Goal: Transaction & Acquisition: Book appointment/travel/reservation

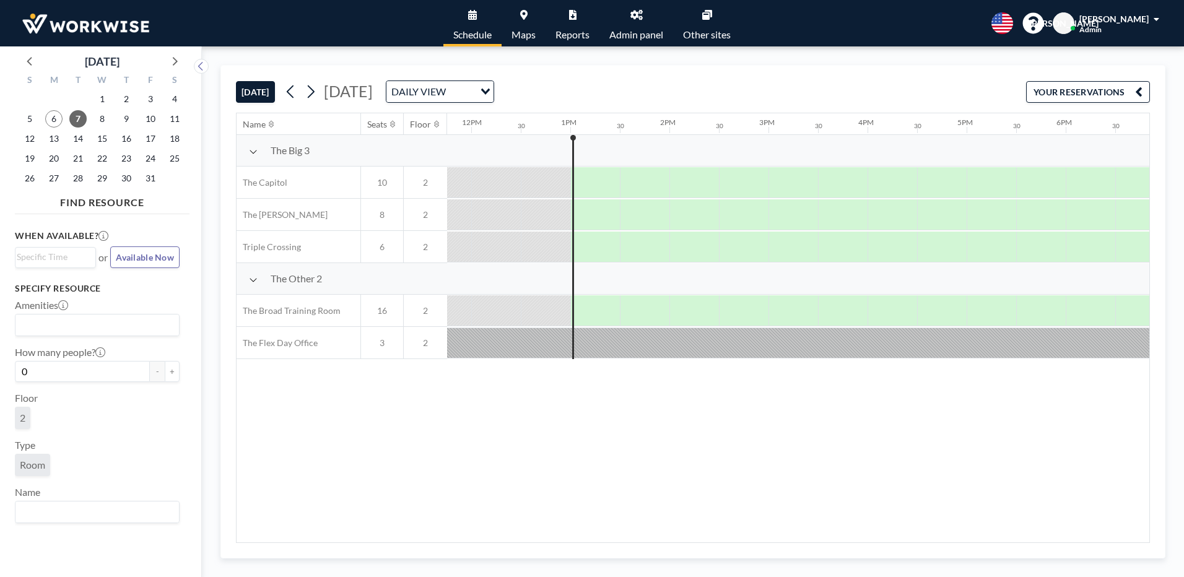
scroll to position [0, 995]
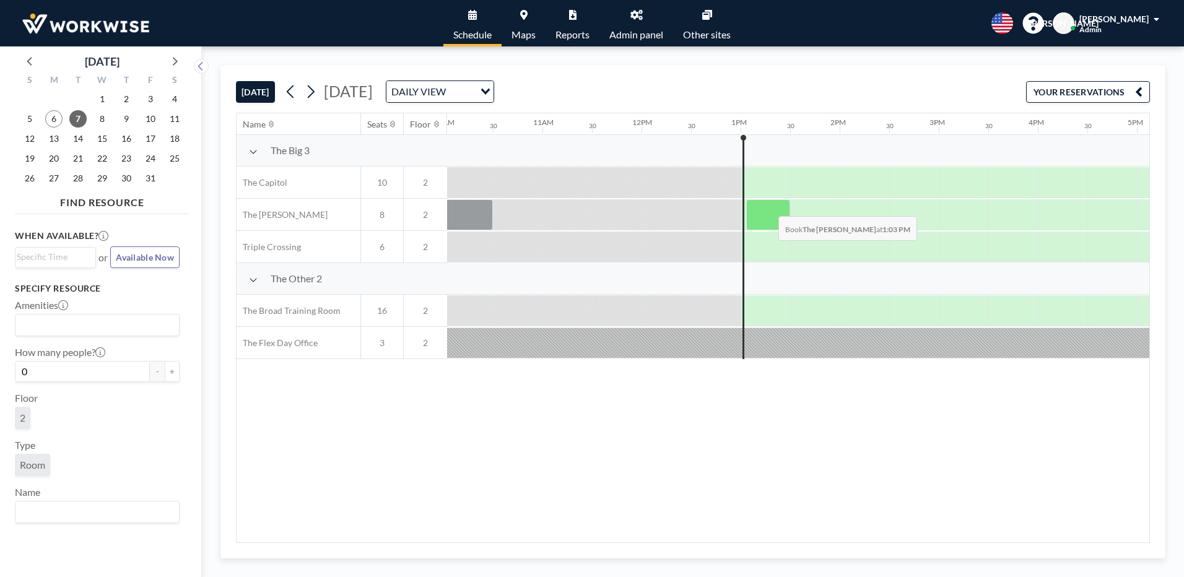
click at [769, 207] on div at bounding box center [768, 214] width 44 height 31
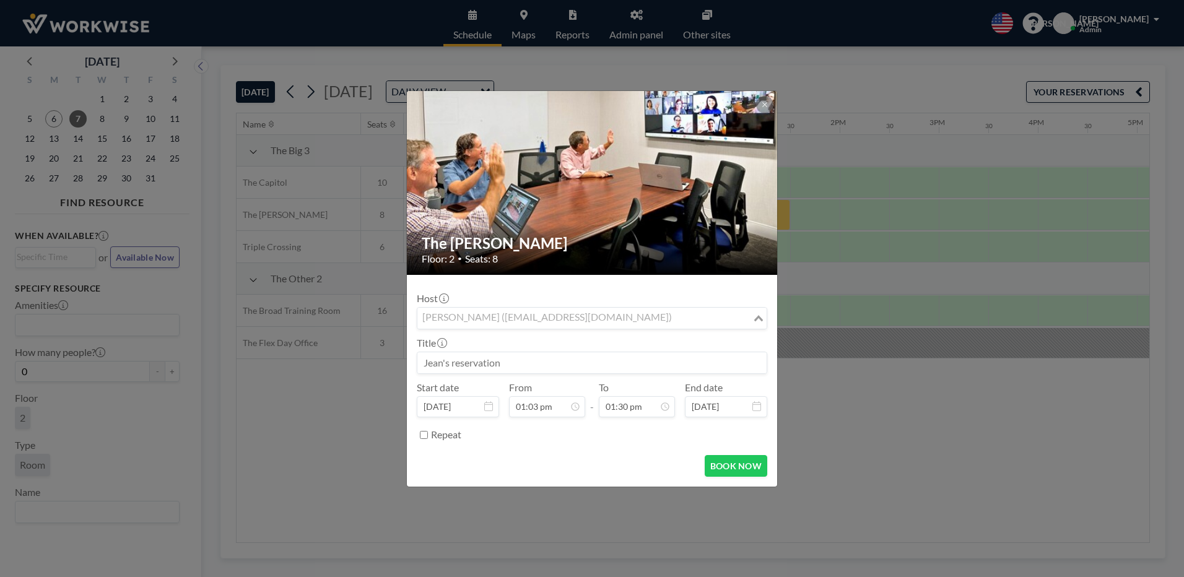
click at [651, 321] on input "Search for option" at bounding box center [585, 318] width 333 height 16
type input "w"
type input "a"
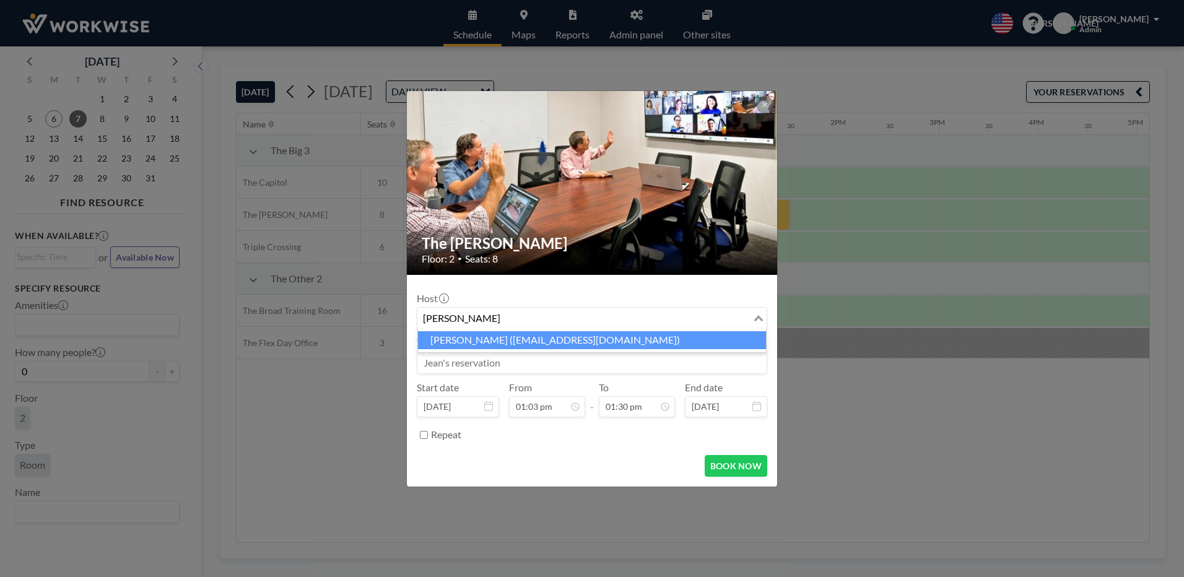
click at [476, 338] on li "[PERSON_NAME] ([EMAIL_ADDRESS][DOMAIN_NAME])" at bounding box center [592, 340] width 348 height 18
type input "[PERSON_NAME]"
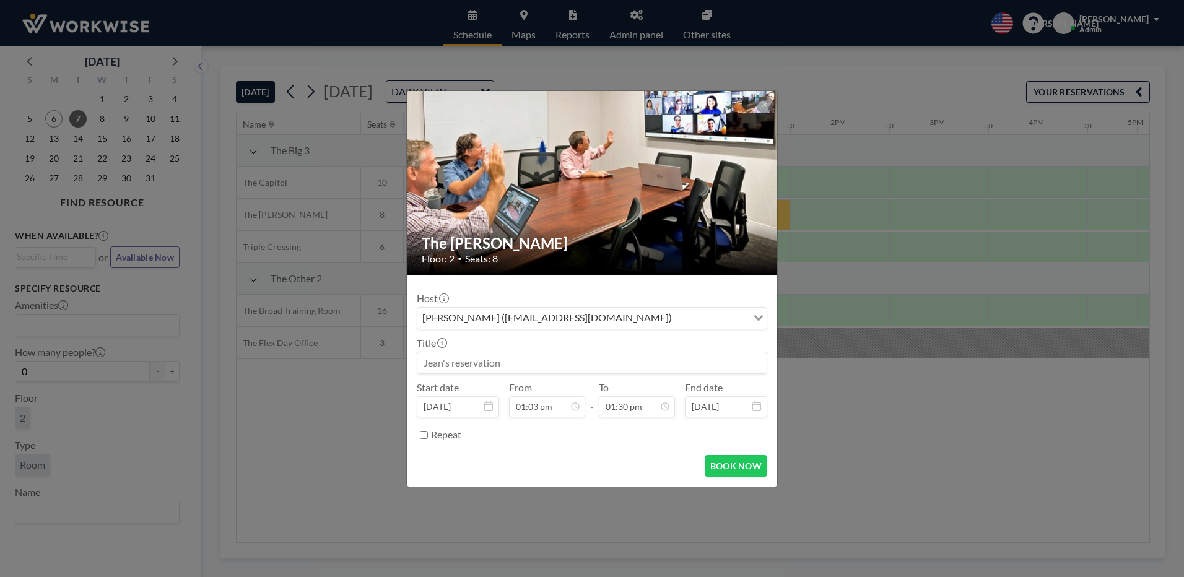
click at [476, 338] on div "Title" at bounding box center [592, 355] width 351 height 37
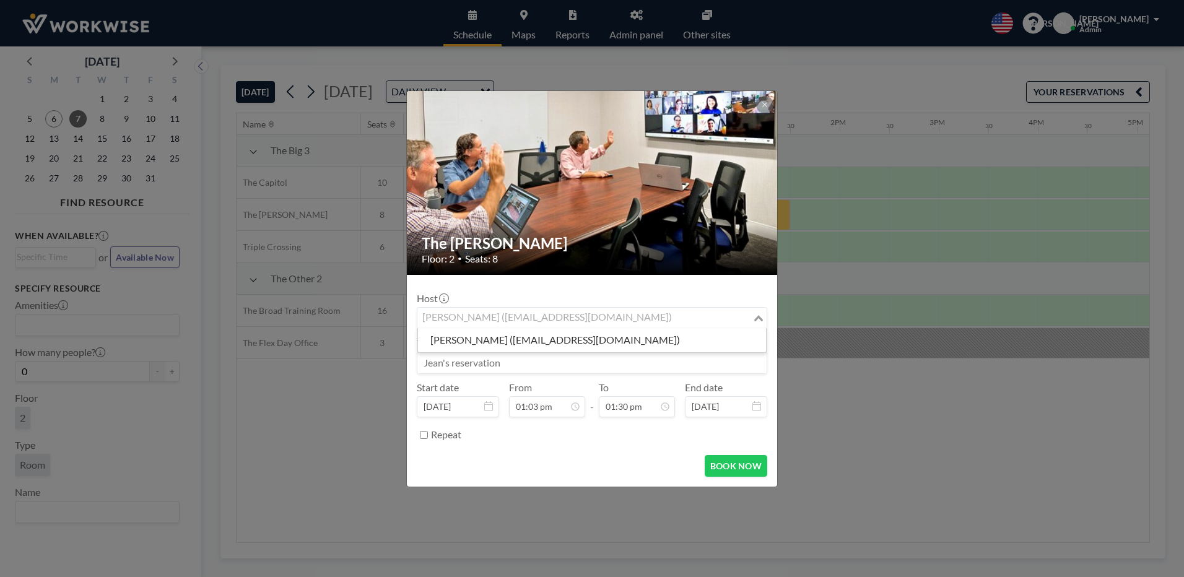
click at [667, 318] on input "Search for option" at bounding box center [585, 318] width 333 height 16
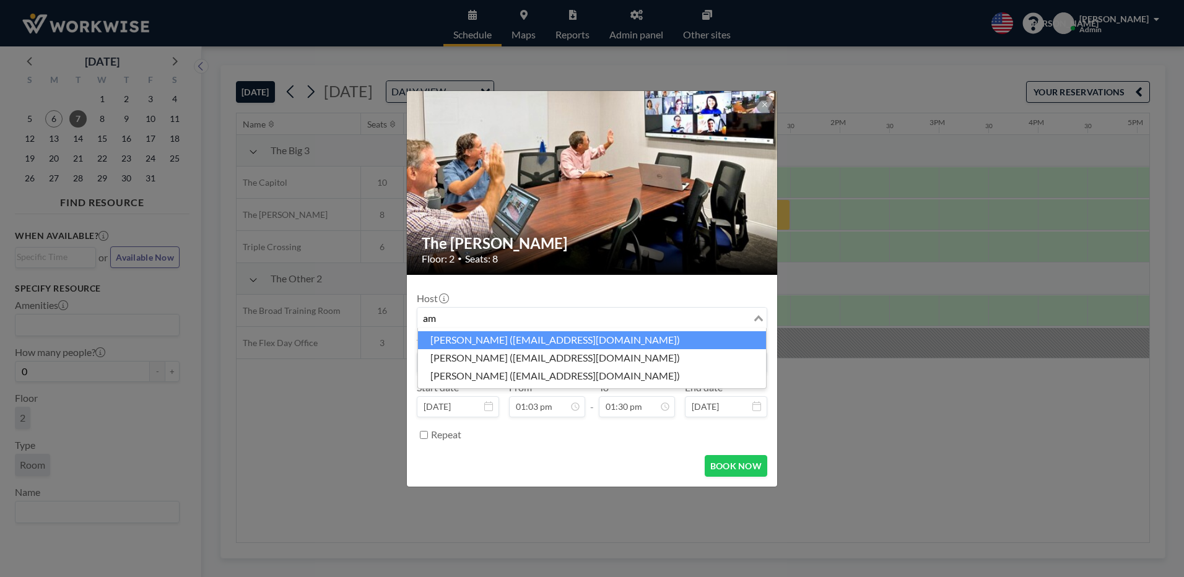
type input "a"
click at [483, 334] on li "Waddah El Hajj ([EMAIL_ADDRESS][DOMAIN_NAME])" at bounding box center [592, 340] width 348 height 18
type input "wadd"
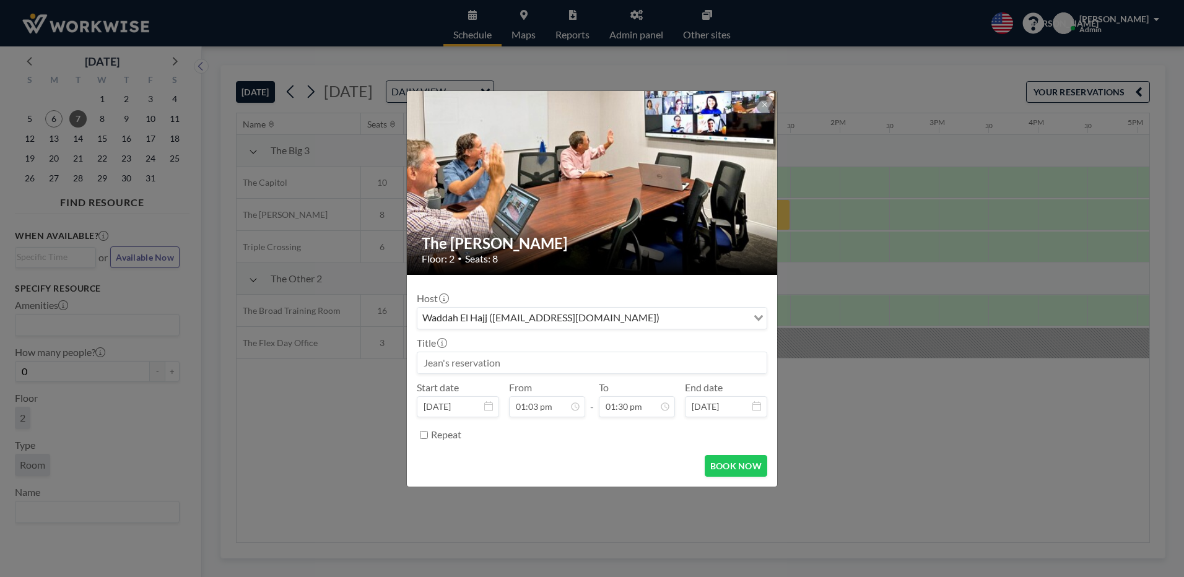
click at [471, 362] on input at bounding box center [591, 362] width 349 height 21
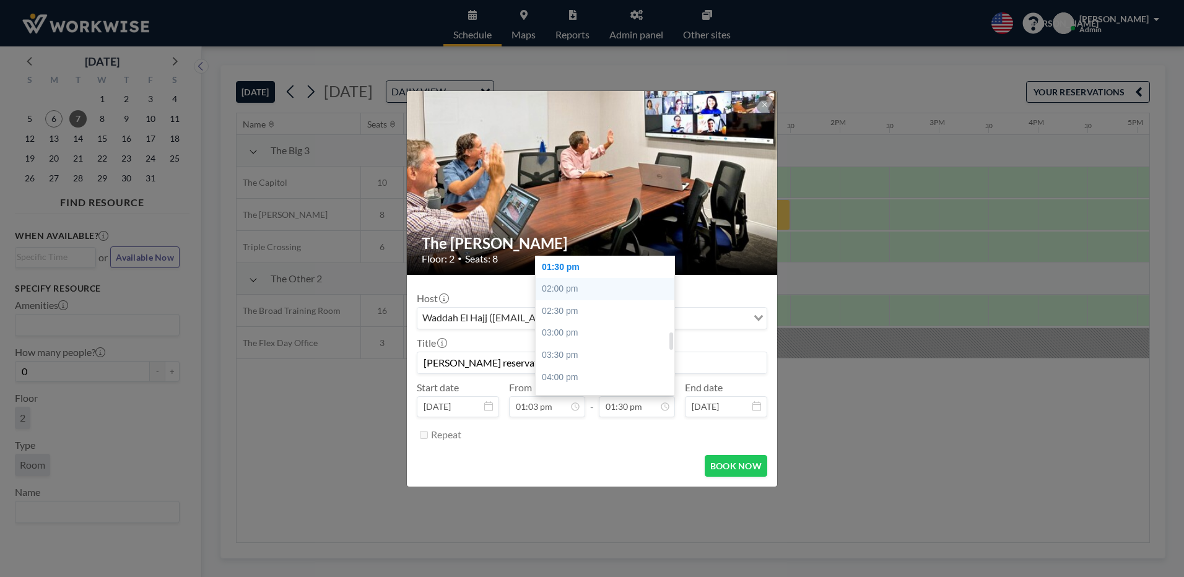
type input "[PERSON_NAME] reservation"
click at [564, 289] on div "02:00 pm" at bounding box center [608, 289] width 145 height 22
type input "02:00 pm"
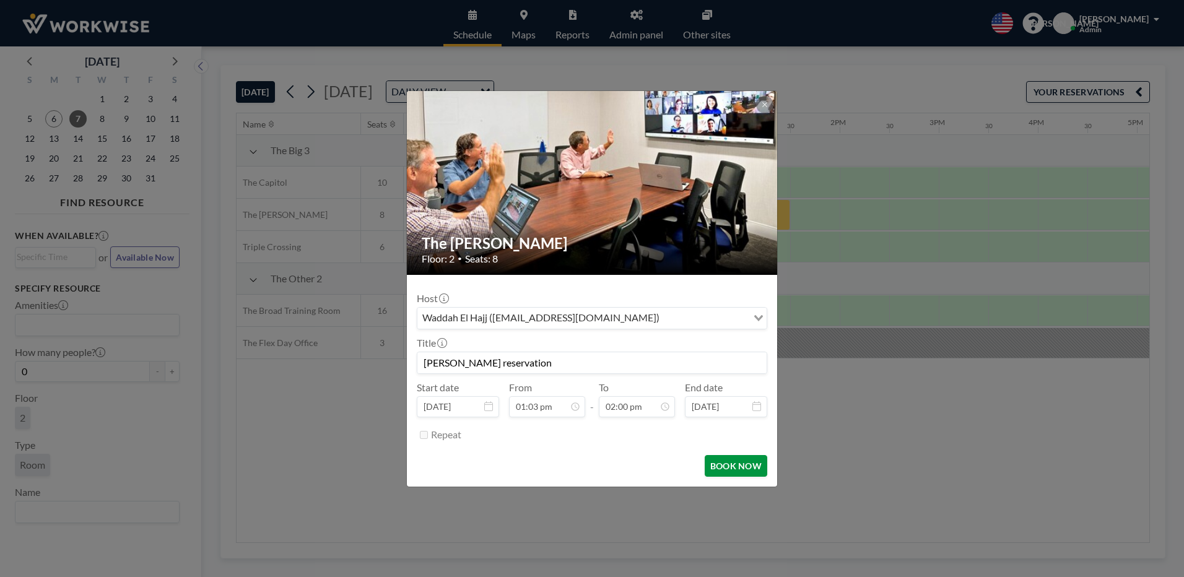
click at [728, 461] on button "BOOK NOW" at bounding box center [736, 466] width 63 height 22
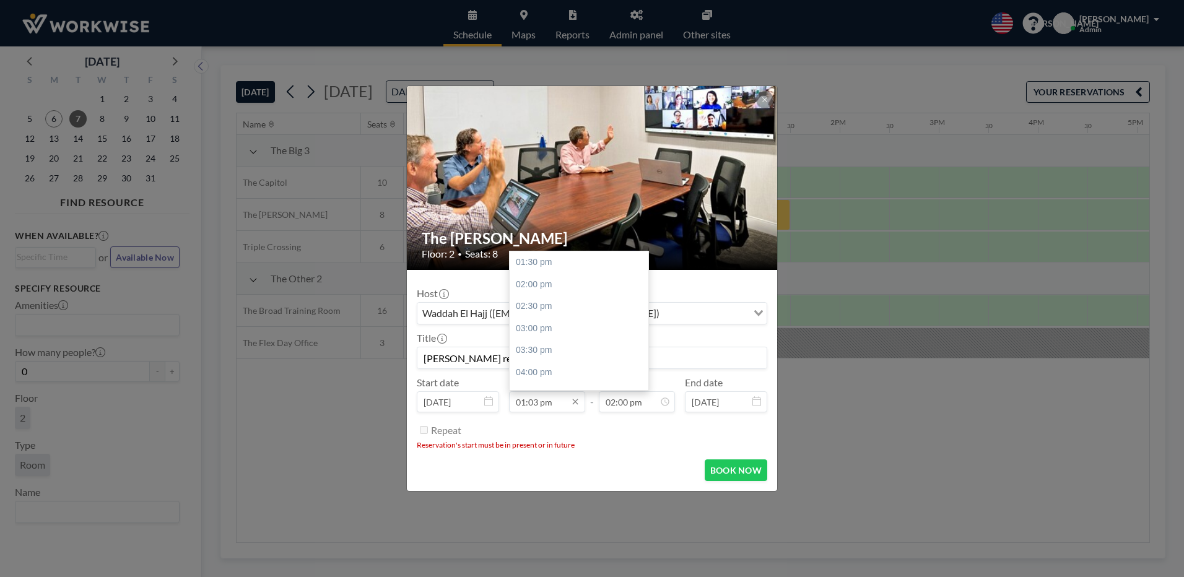
click at [541, 404] on input "01:03 pm" at bounding box center [547, 401] width 76 height 21
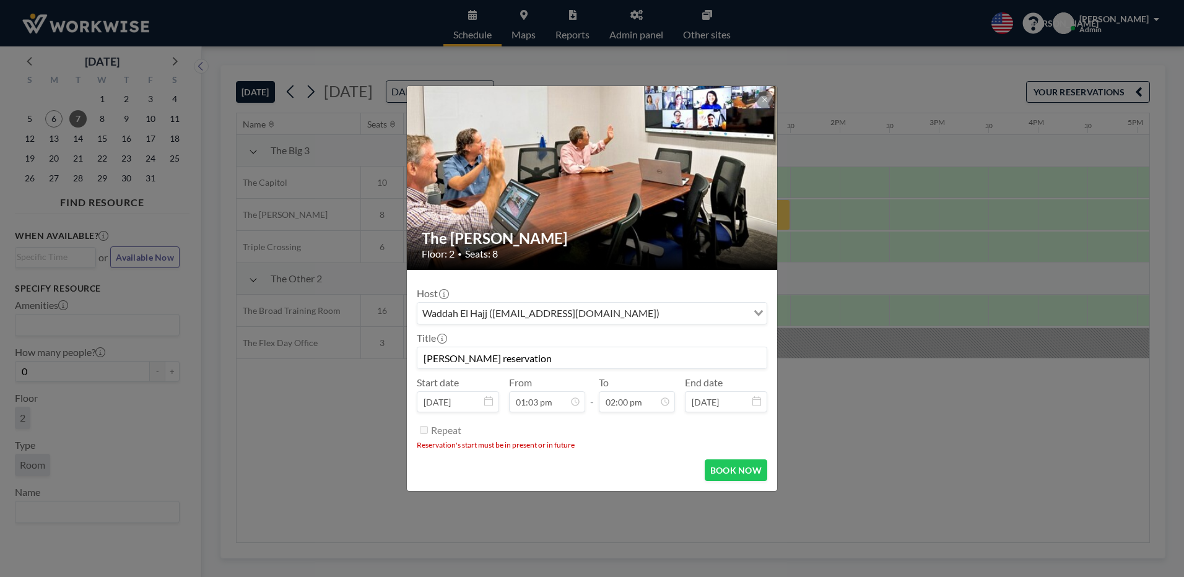
click at [619, 442] on li "Reservation's start must be in present or in future" at bounding box center [592, 444] width 351 height 9
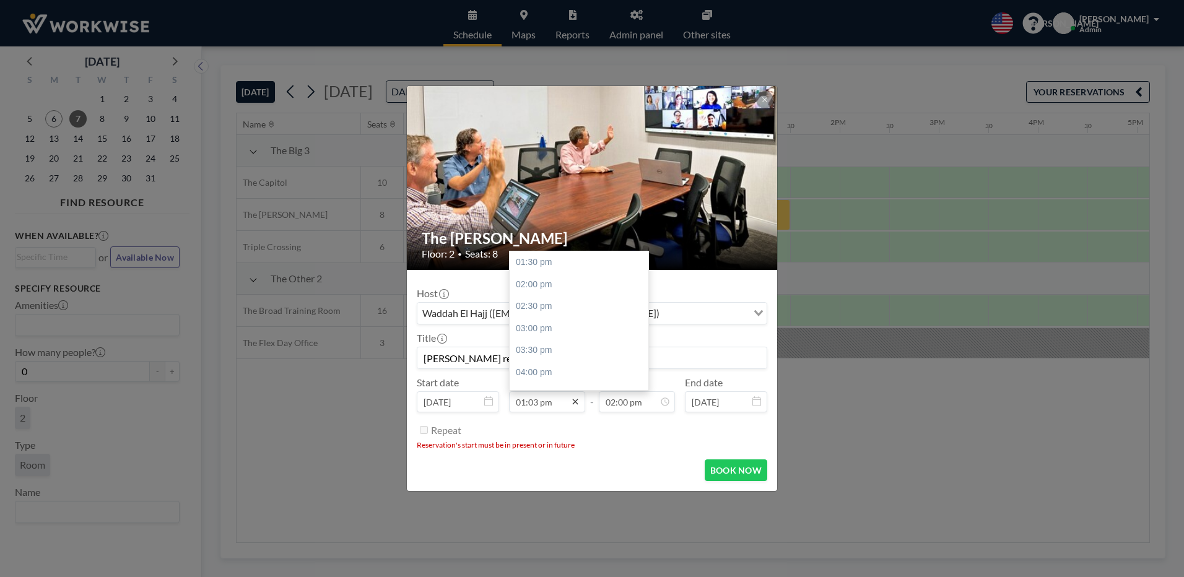
click at [577, 404] on icon at bounding box center [575, 402] width 6 height 6
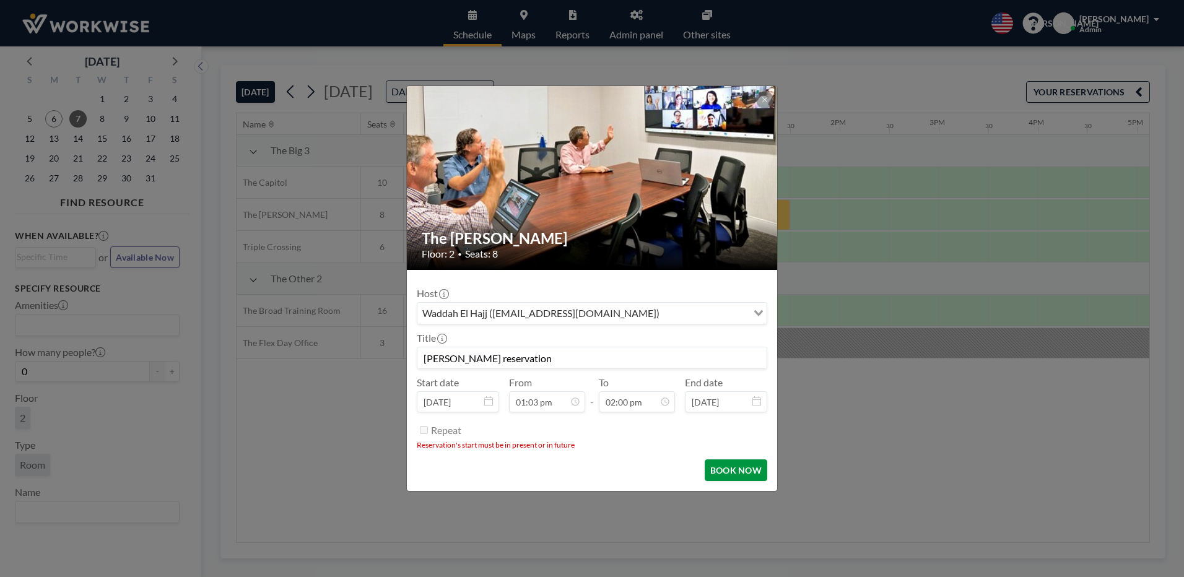
click at [716, 464] on button "BOOK NOW" at bounding box center [736, 471] width 63 height 22
click at [836, 495] on div "The [PERSON_NAME] Floor: 2 • Seats: 8 Host Waddah [GEOGRAPHIC_DATA] ([EMAIL_ADD…" at bounding box center [592, 288] width 1184 height 577
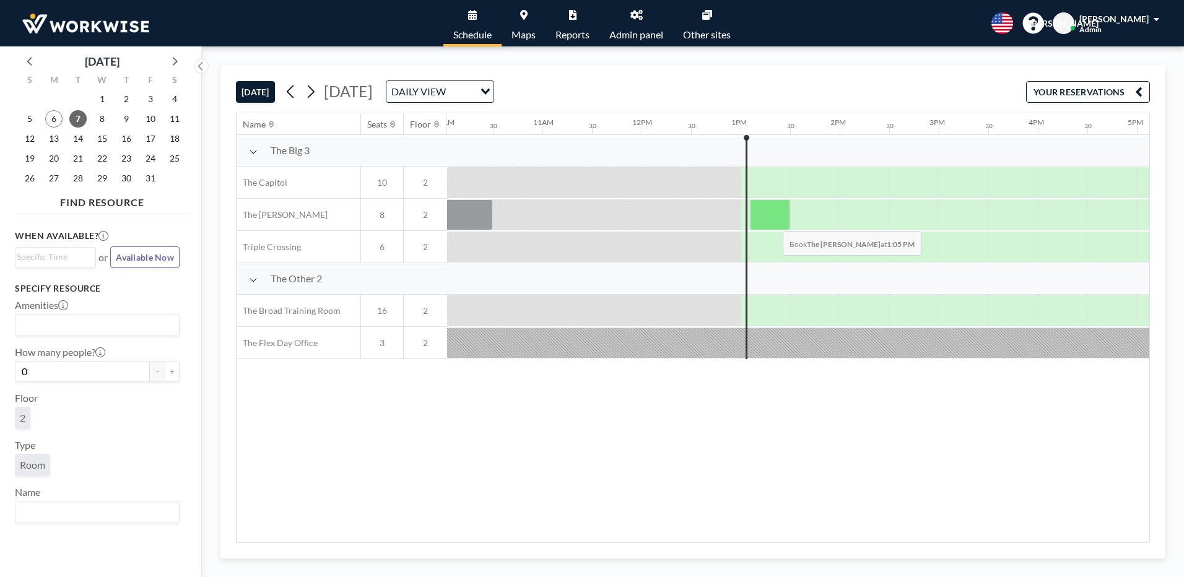
click at [773, 222] on div at bounding box center [770, 214] width 40 height 31
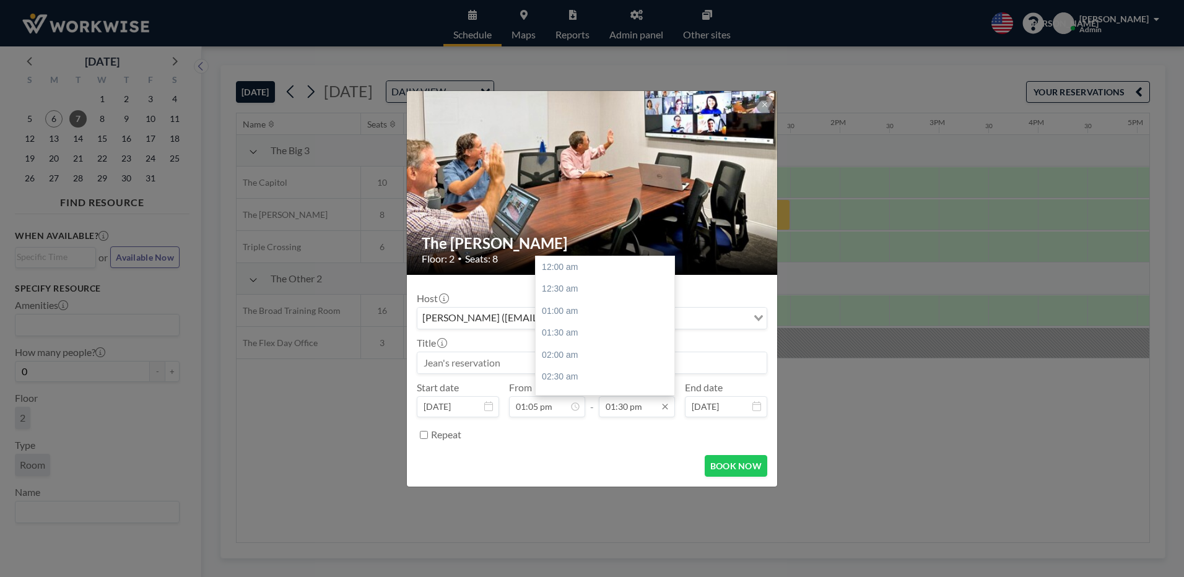
scroll to position [595, 0]
click at [557, 290] on div "02:00 pm" at bounding box center [608, 289] width 145 height 22
type input "02:00 pm"
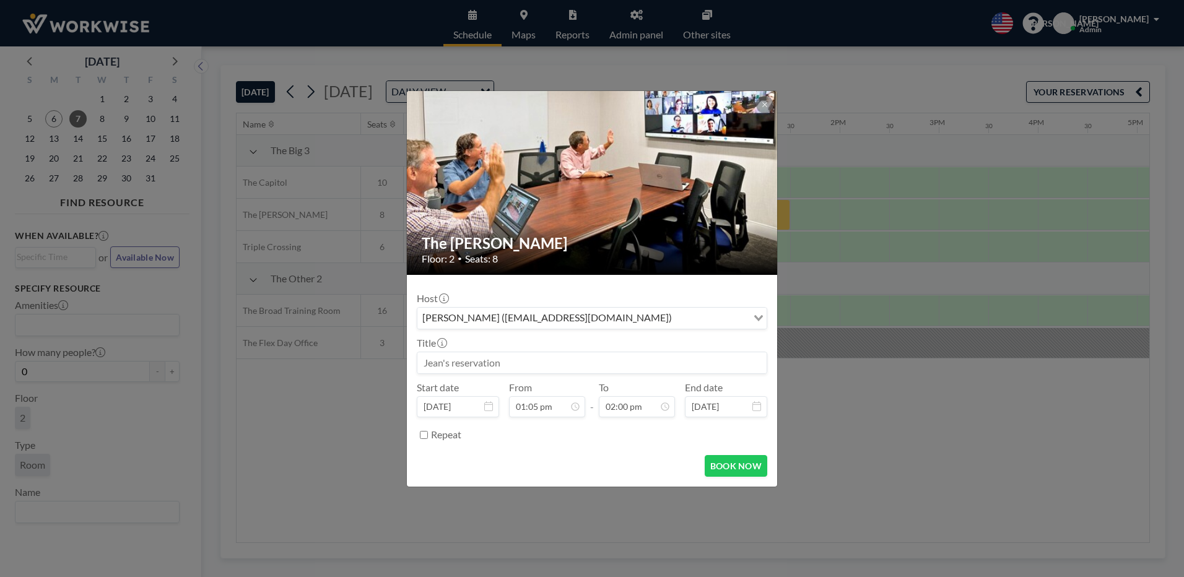
click at [674, 326] on div "[PERSON_NAME] ([EMAIL_ADDRESS][DOMAIN_NAME]) Loading..." at bounding box center [591, 318] width 349 height 21
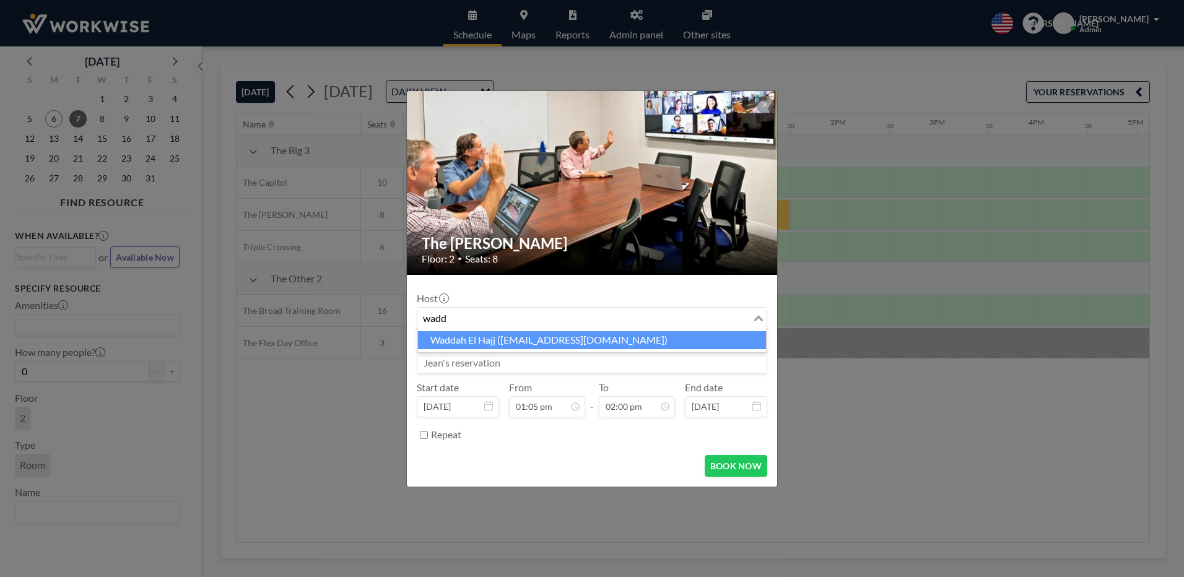
click at [480, 344] on li "Waddah El Hajj ([EMAIL_ADDRESS][DOMAIN_NAME])" at bounding box center [592, 340] width 348 height 18
type input "wadd"
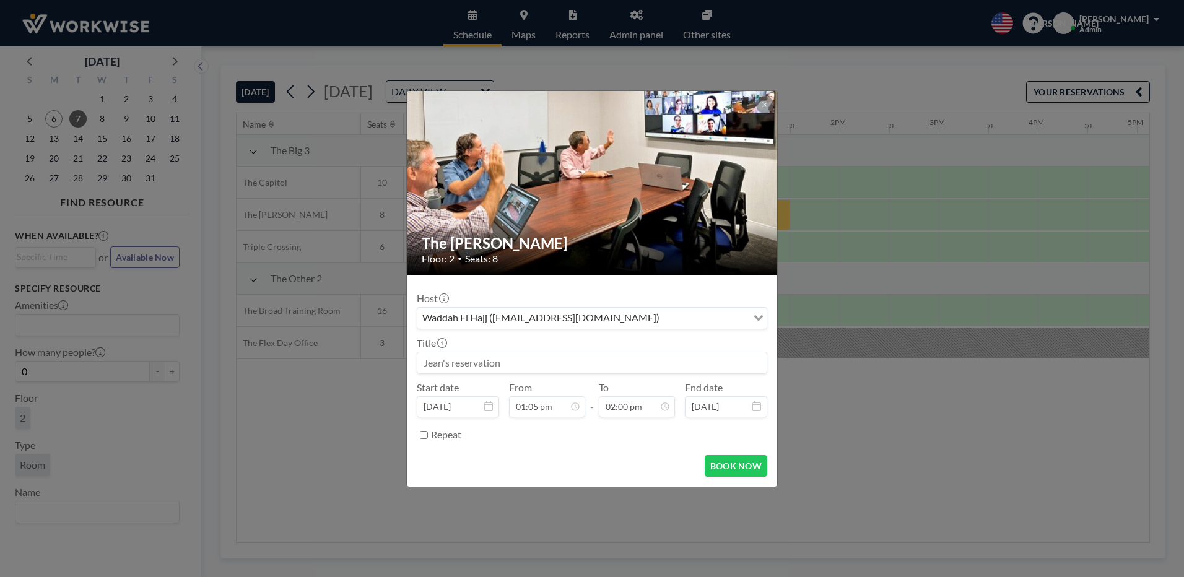
click at [450, 365] on input at bounding box center [591, 362] width 349 height 21
type input "[PERSON_NAME] reservation"
click at [733, 469] on button "BOOK NOW" at bounding box center [736, 466] width 63 height 22
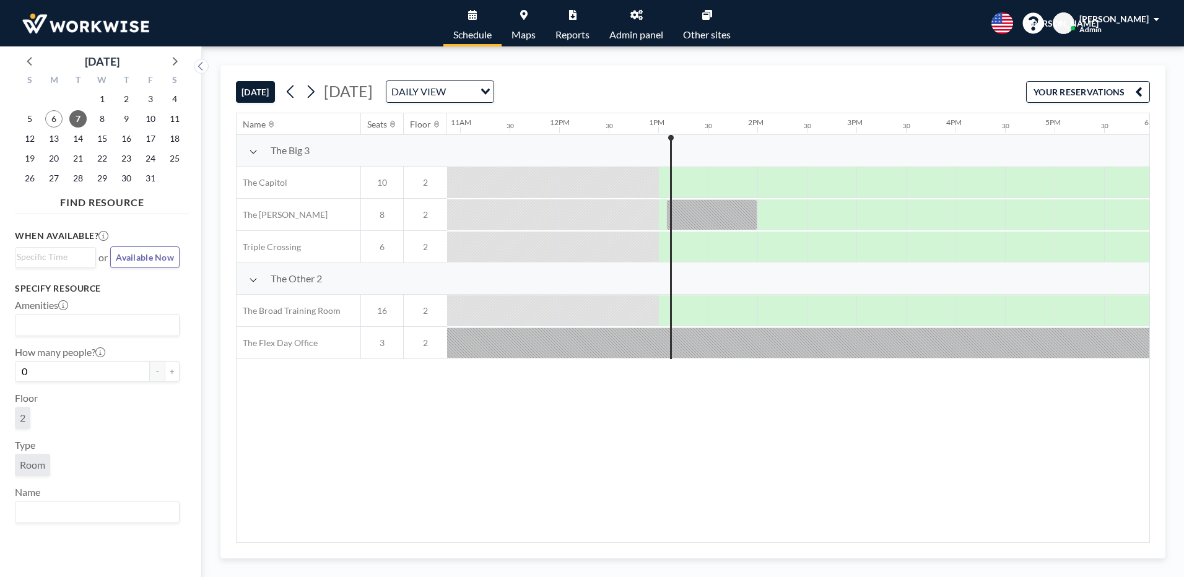
scroll to position [0, 1102]
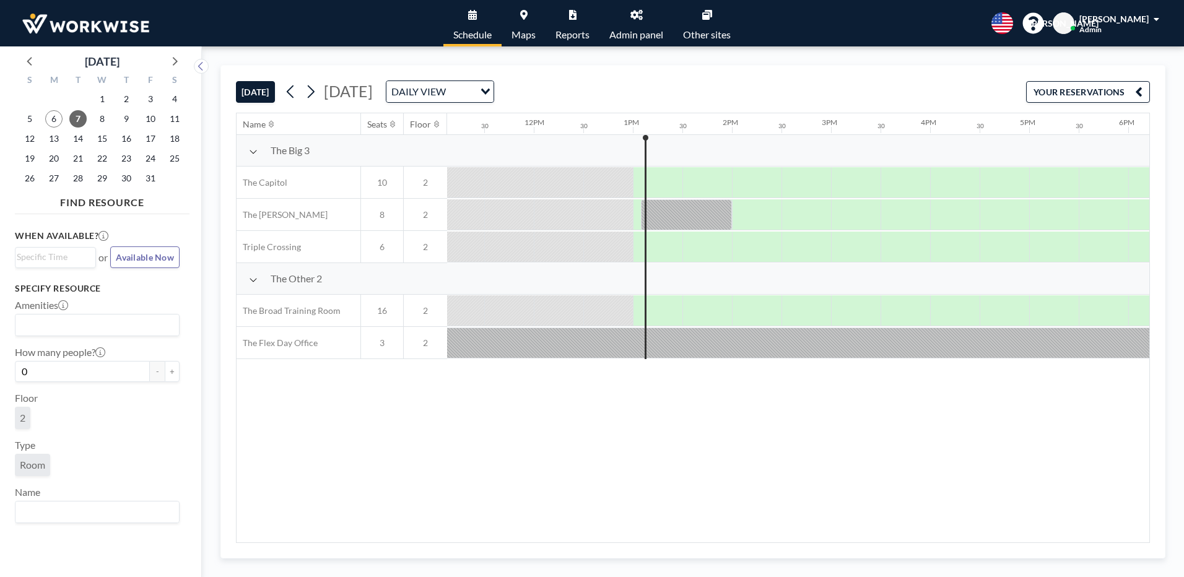
click at [535, 304] on div at bounding box center [559, 310] width 50 height 30
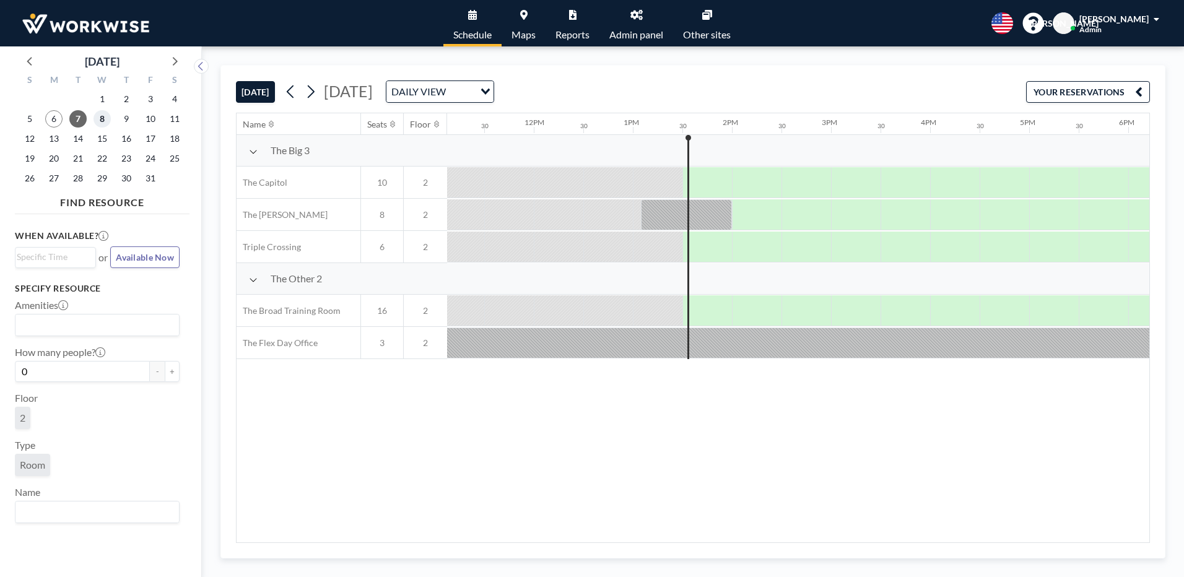
click at [97, 117] on span "8" at bounding box center [102, 118] width 17 height 17
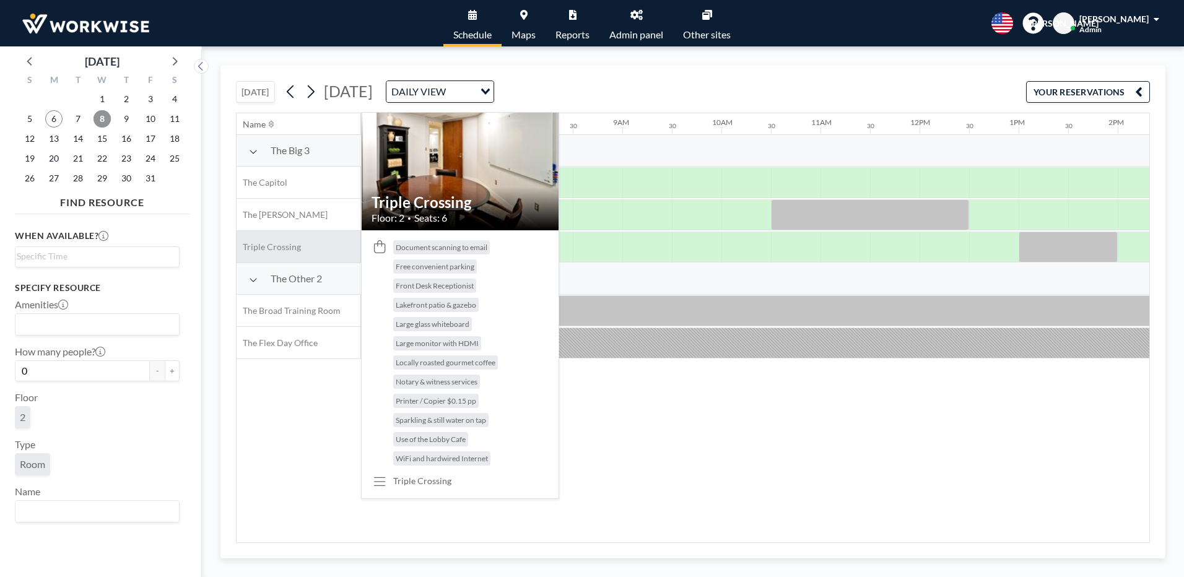
scroll to position [0, 743]
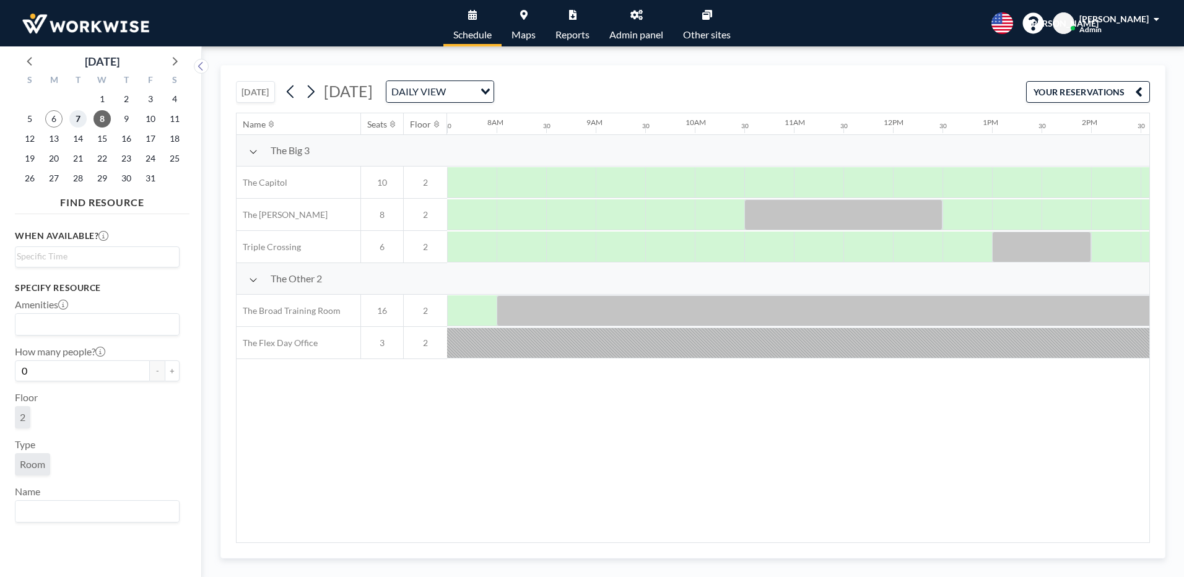
click at [84, 120] on span "7" at bounding box center [77, 118] width 17 height 17
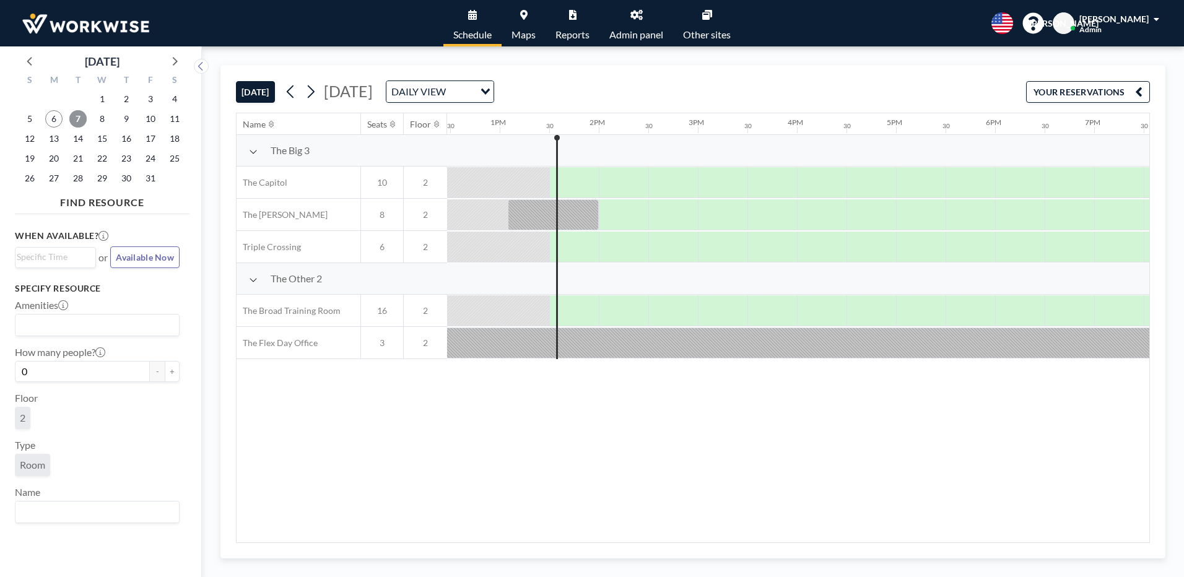
scroll to position [0, 1288]
